Goal: Task Accomplishment & Management: Use online tool/utility

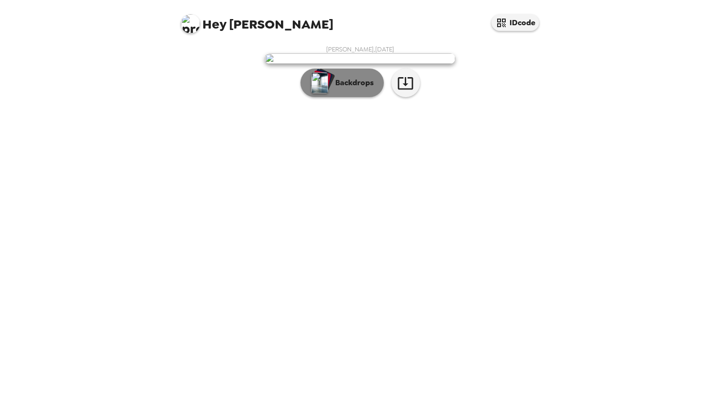
click at [364, 89] on p "Backdrops" at bounding box center [352, 82] width 43 height 11
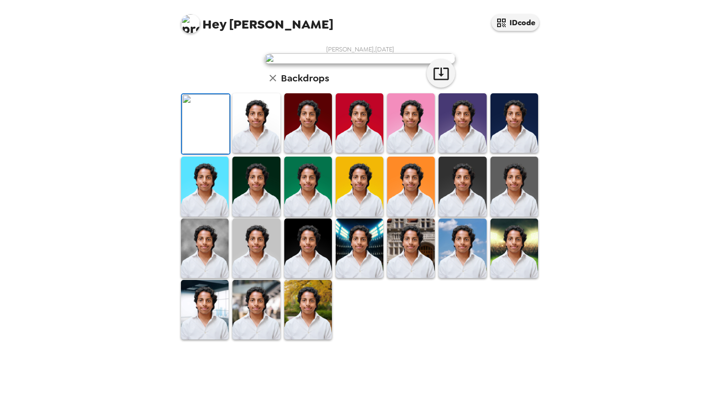
click at [255, 153] on img at bounding box center [256, 123] width 48 height 60
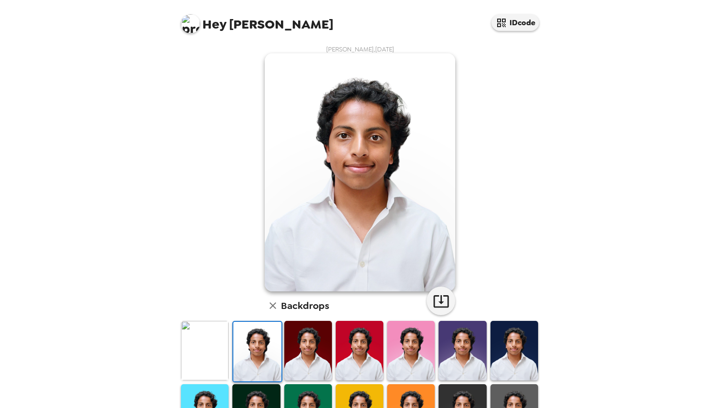
click at [302, 349] on img at bounding box center [308, 351] width 48 height 60
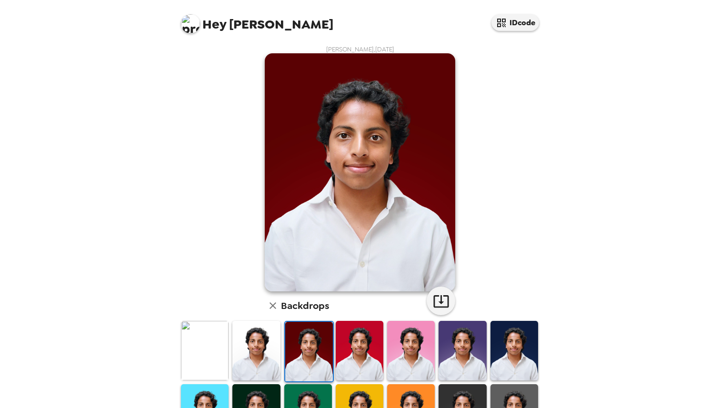
click at [342, 353] on img at bounding box center [360, 351] width 48 height 60
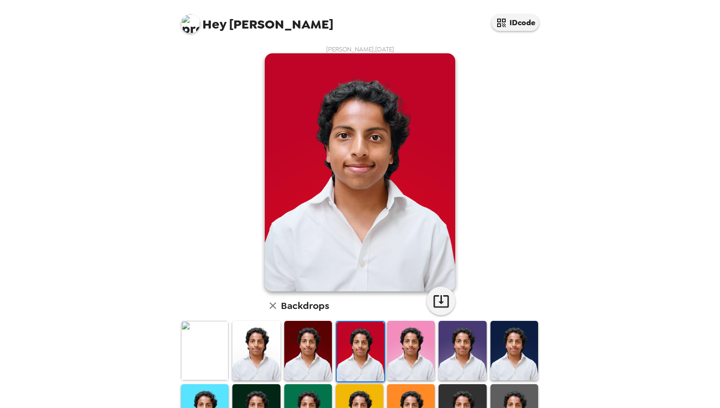
click at [403, 357] on img at bounding box center [411, 351] width 48 height 60
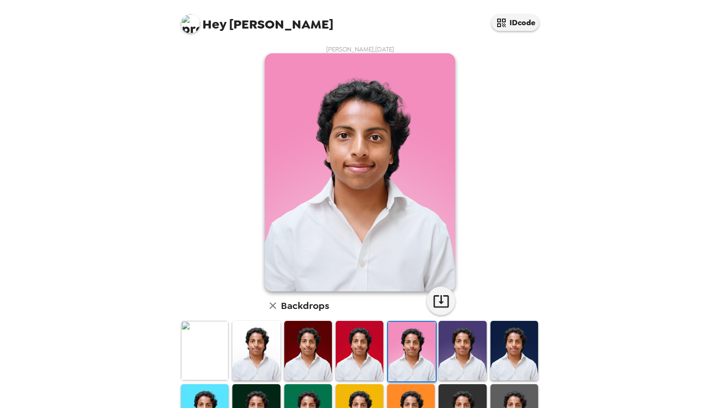
click at [464, 361] on img at bounding box center [463, 351] width 48 height 60
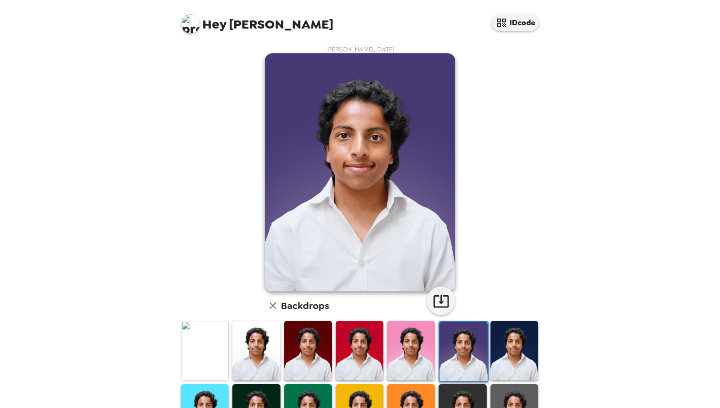
click at [517, 361] on img at bounding box center [515, 351] width 48 height 60
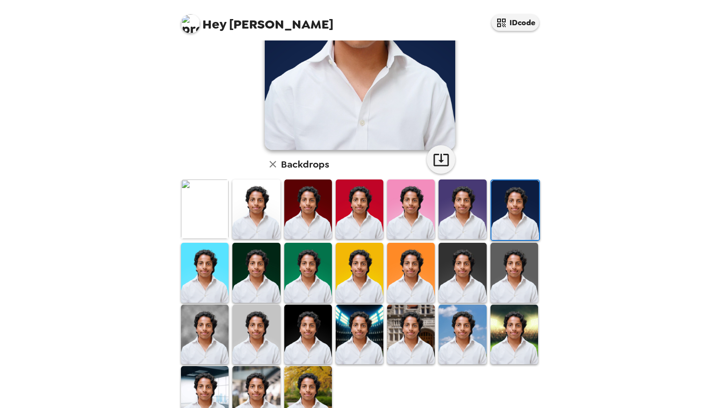
scroll to position [144, 0]
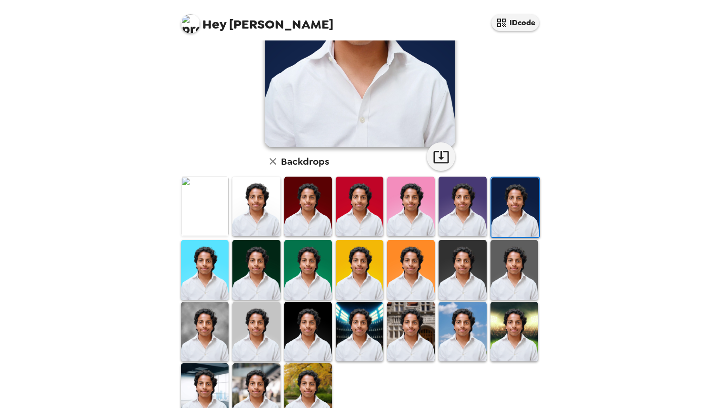
click at [352, 334] on img at bounding box center [360, 332] width 48 height 60
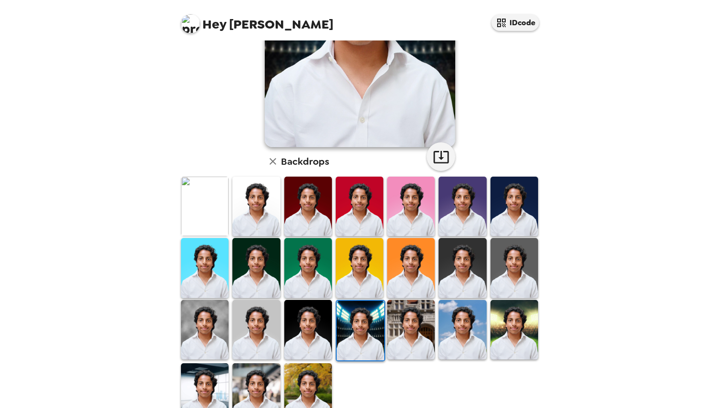
click at [311, 328] on img at bounding box center [308, 330] width 48 height 60
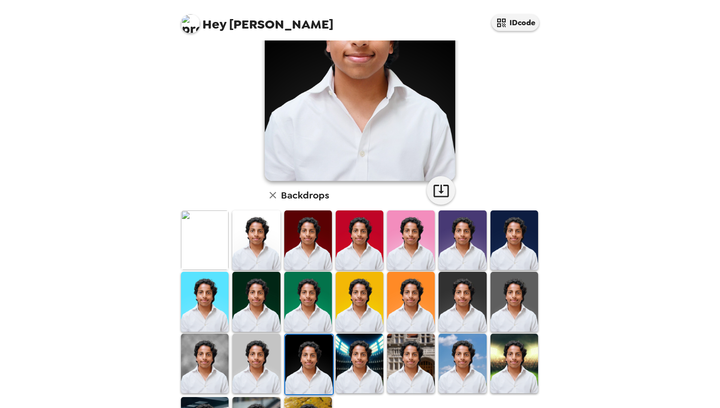
scroll to position [113, 0]
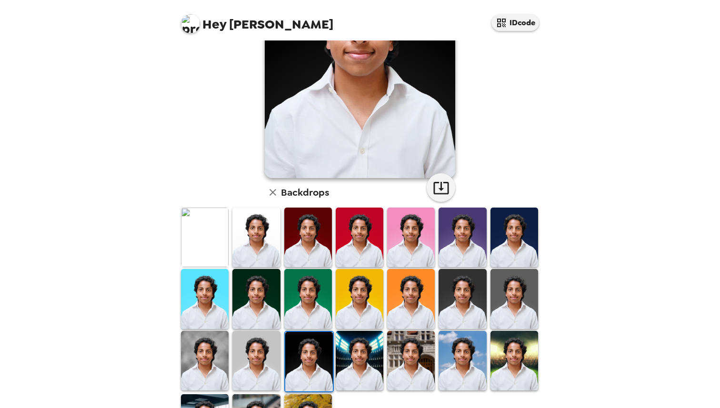
click at [207, 362] on img at bounding box center [205, 361] width 48 height 60
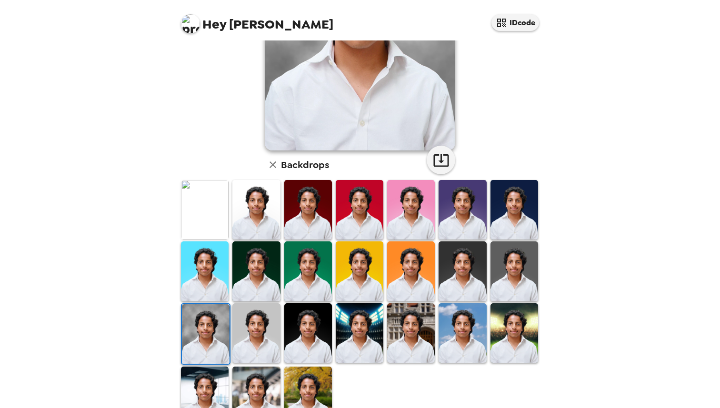
scroll to position [148, 0]
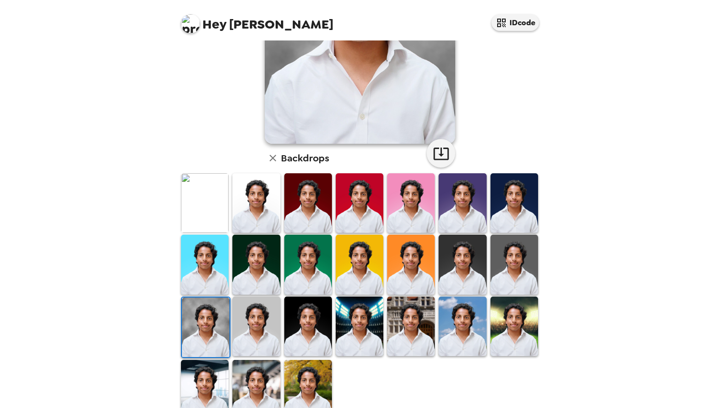
click at [372, 331] on img at bounding box center [360, 327] width 48 height 60
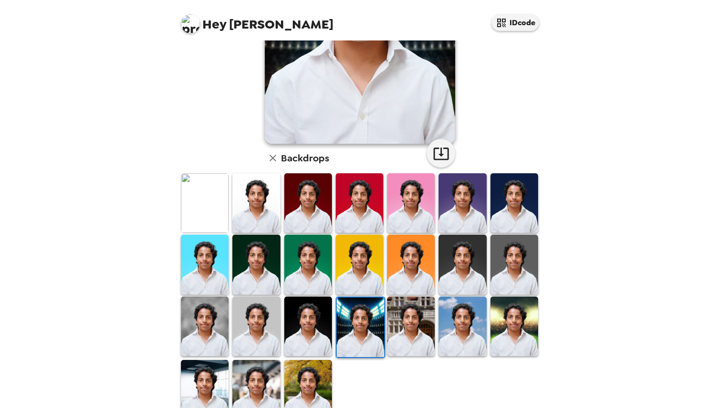
scroll to position [0, 0]
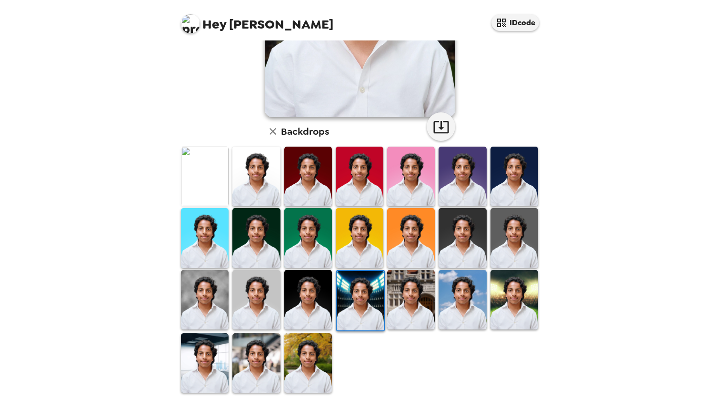
click at [408, 313] on img at bounding box center [411, 300] width 48 height 60
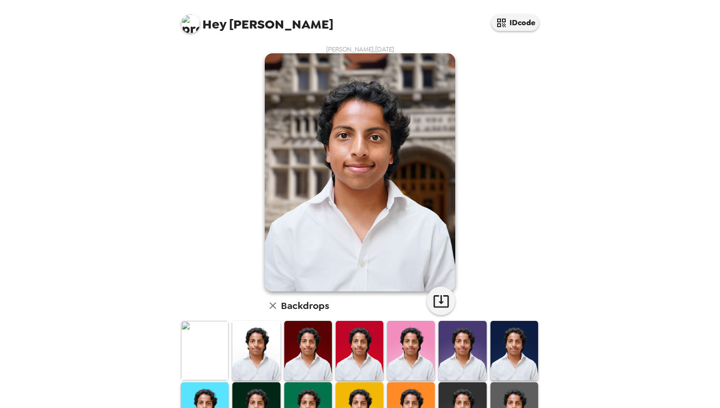
scroll to position [175, 0]
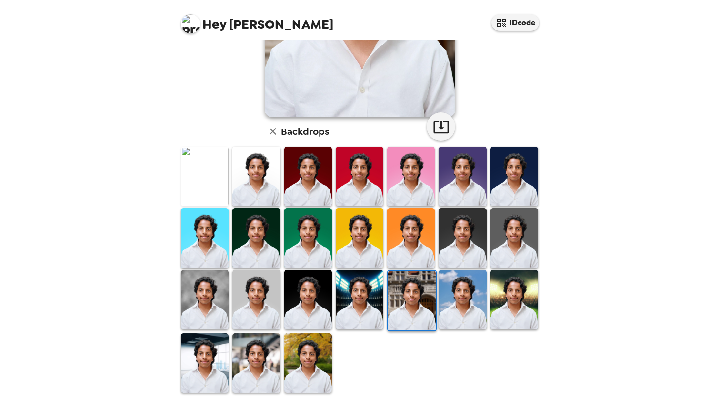
click at [315, 355] on img at bounding box center [308, 363] width 48 height 60
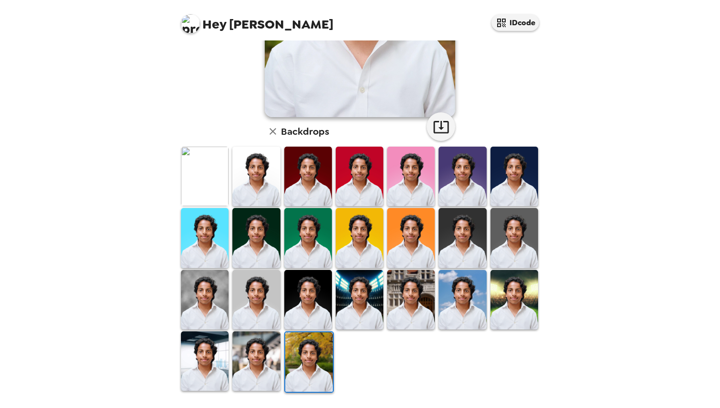
scroll to position [0, 0]
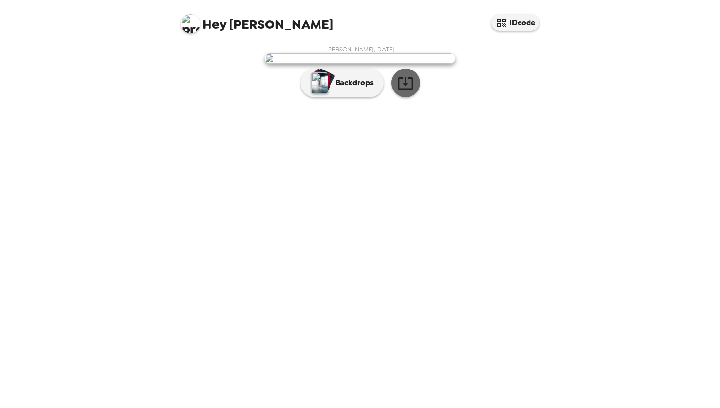
click at [411, 91] on icon "button" at bounding box center [405, 83] width 17 height 17
click at [345, 89] on p "Backdrops" at bounding box center [352, 82] width 43 height 11
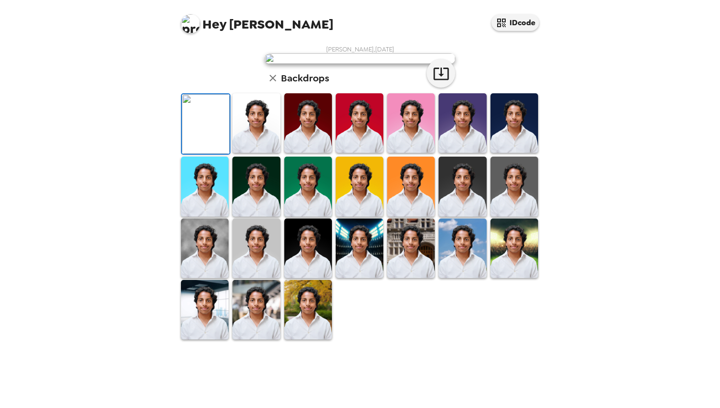
scroll to position [175, 0]
click at [199, 278] on img at bounding box center [205, 249] width 48 height 60
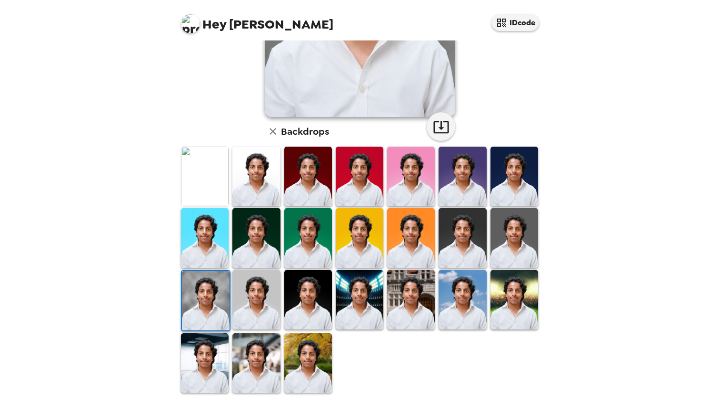
scroll to position [0, 0]
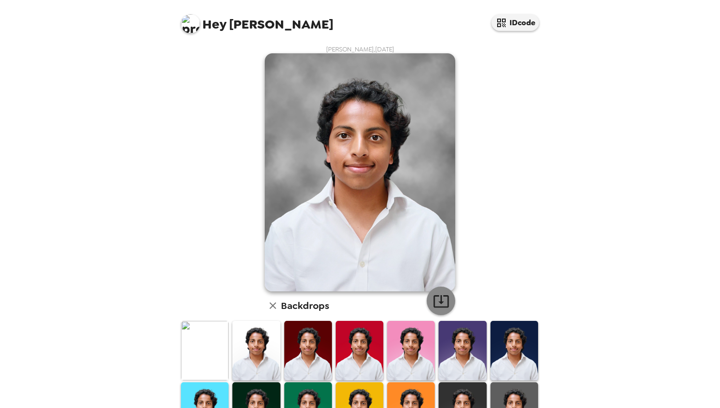
click at [436, 297] on icon "button" at bounding box center [441, 301] width 17 height 17
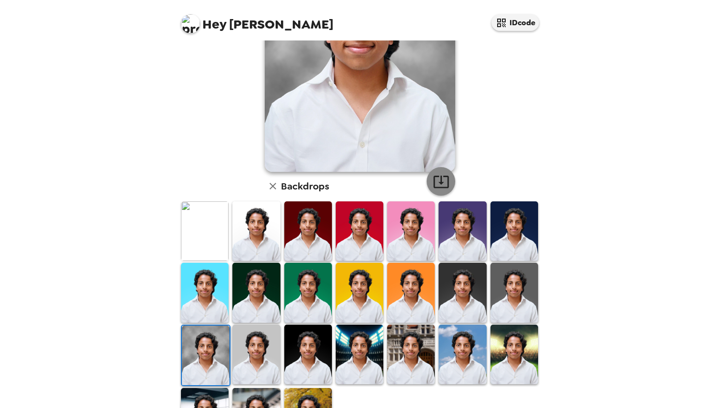
scroll to position [175, 0]
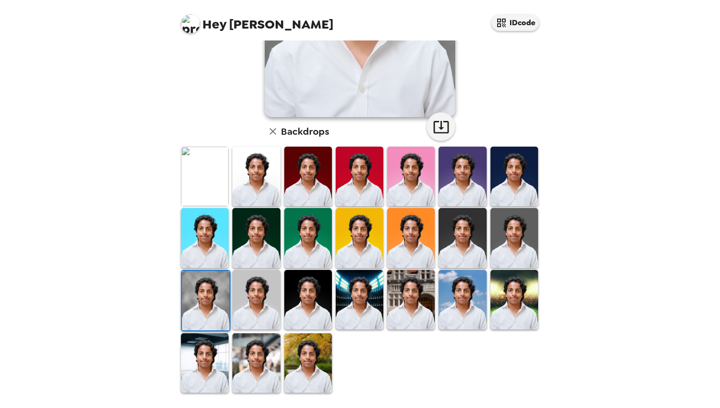
click at [316, 294] on img at bounding box center [308, 300] width 48 height 60
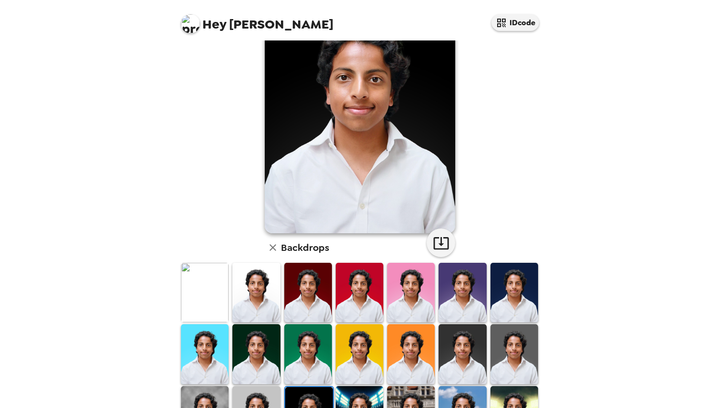
scroll to position [0, 0]
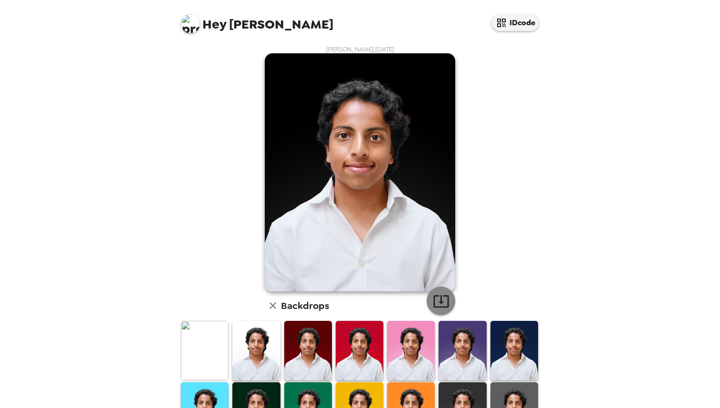
click at [437, 303] on icon "button" at bounding box center [441, 301] width 17 height 17
click at [502, 339] on img at bounding box center [515, 351] width 48 height 60
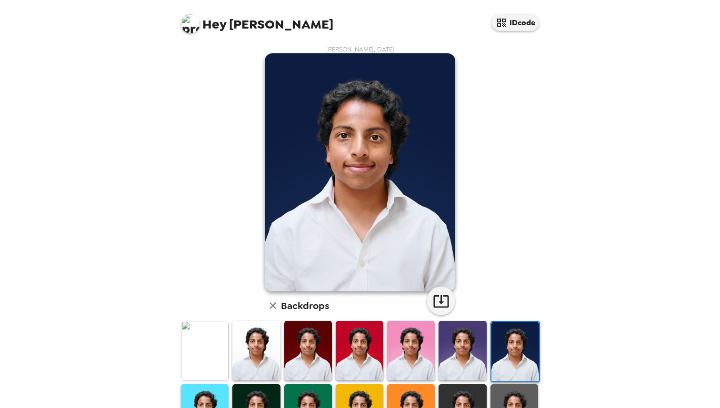
click at [512, 341] on img at bounding box center [516, 352] width 48 height 60
click at [469, 350] on img at bounding box center [463, 351] width 48 height 60
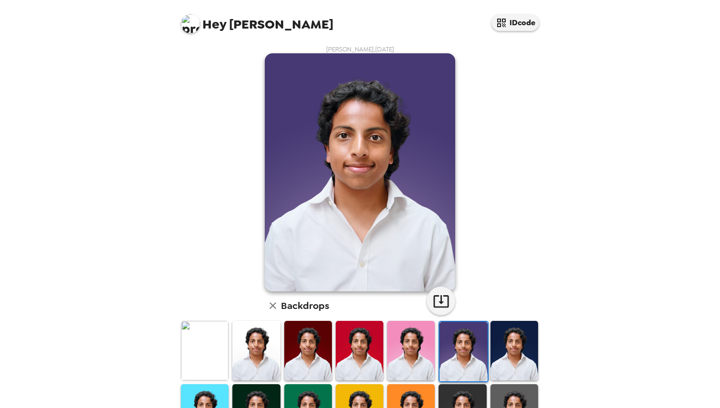
click at [514, 350] on img at bounding box center [515, 351] width 48 height 60
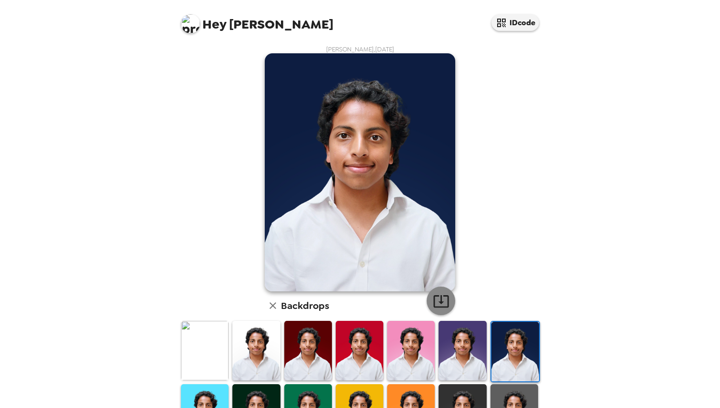
click at [442, 304] on icon "button" at bounding box center [441, 301] width 17 height 17
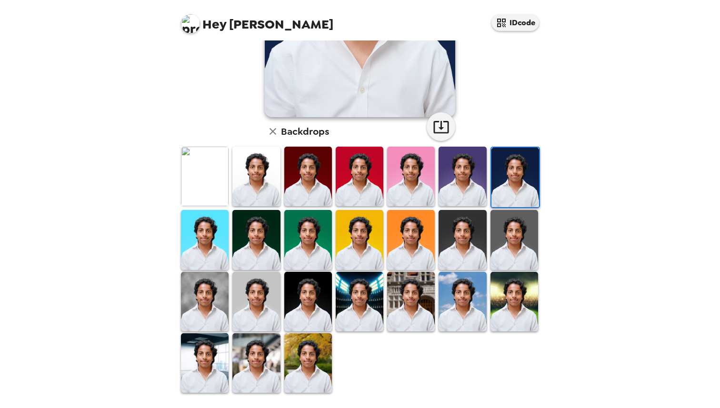
click at [305, 371] on img at bounding box center [308, 363] width 48 height 60
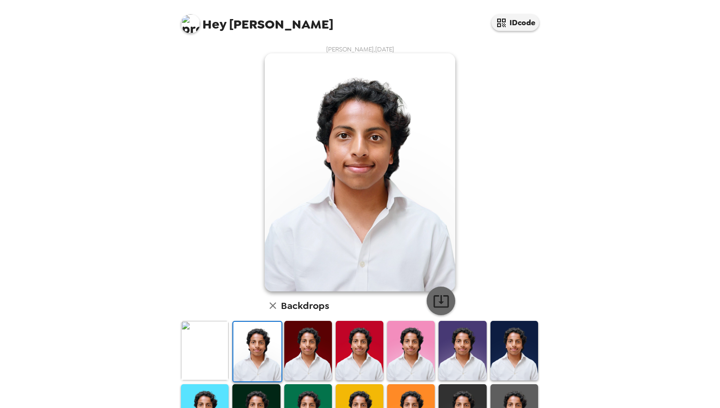
click at [446, 305] on icon "button" at bounding box center [441, 301] width 17 height 17
